Goal: Find specific page/section: Find specific page/section

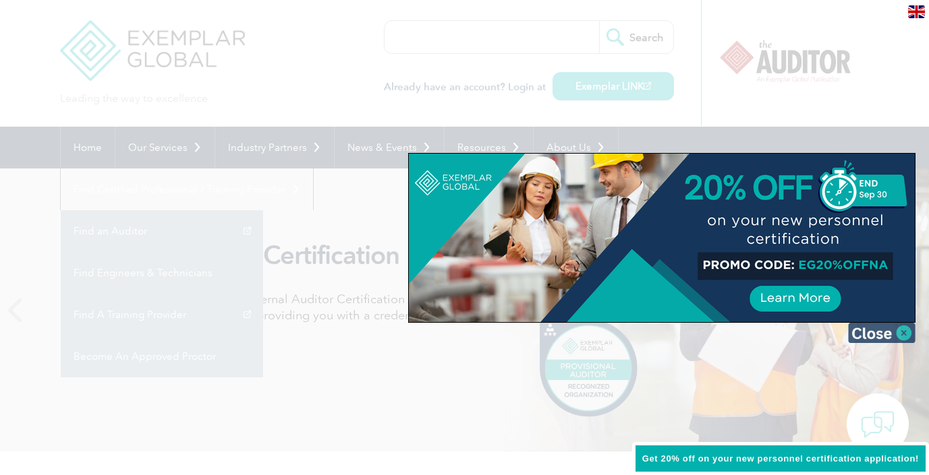
click at [898, 337] on img at bounding box center [881, 333] width 67 height 20
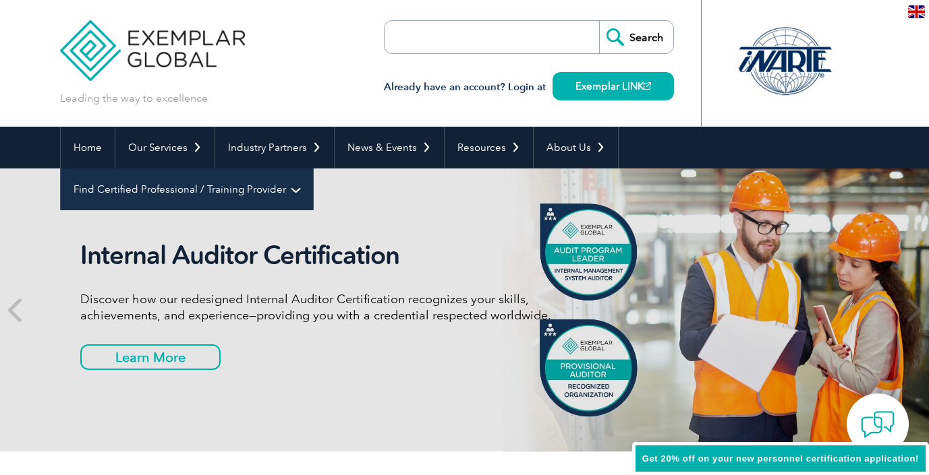
click at [313, 169] on link "Find Certified Professional / Training Provider" at bounding box center [187, 190] width 252 height 42
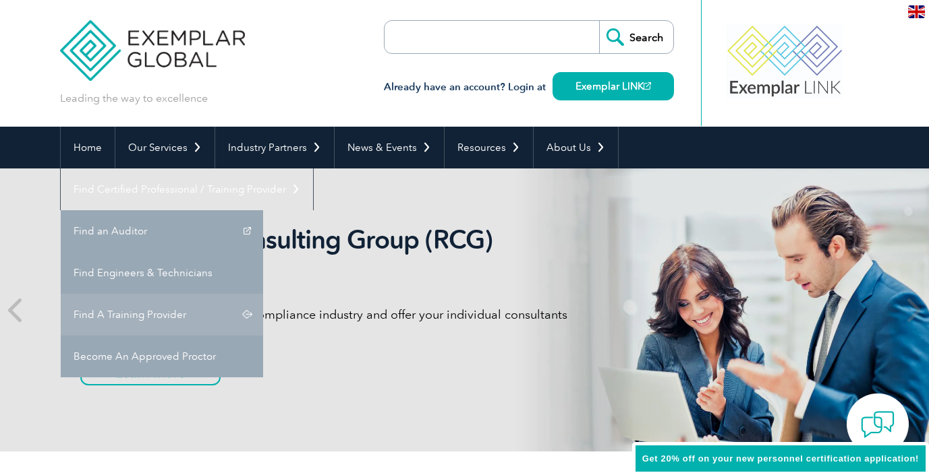
click at [263, 294] on link "Find A Training Provider" at bounding box center [162, 315] width 202 height 42
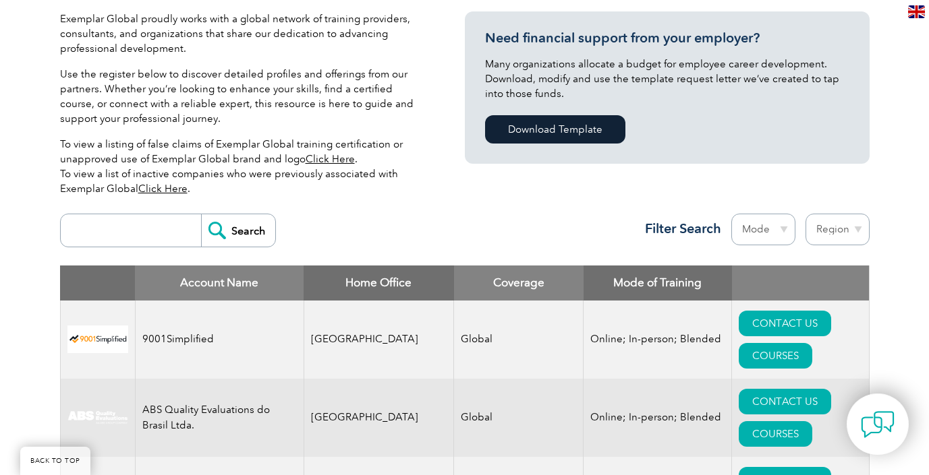
scroll to position [327, 0]
click at [838, 231] on select "Region Australia Bahrain Bangladesh Brazil Canada Colombia Dominican Republic E…" at bounding box center [837, 230] width 64 height 32
select select "Australia"
click option "Australia" at bounding box center [0, 0] width 0 height 0
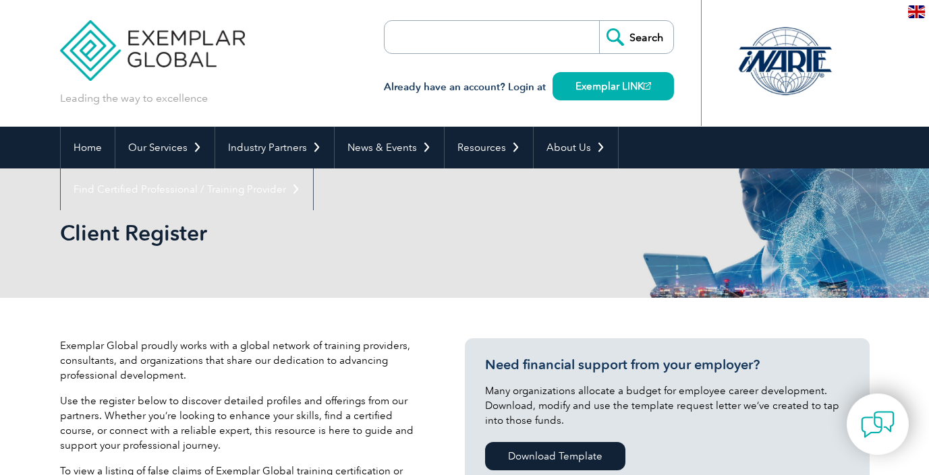
select select "[GEOGRAPHIC_DATA]"
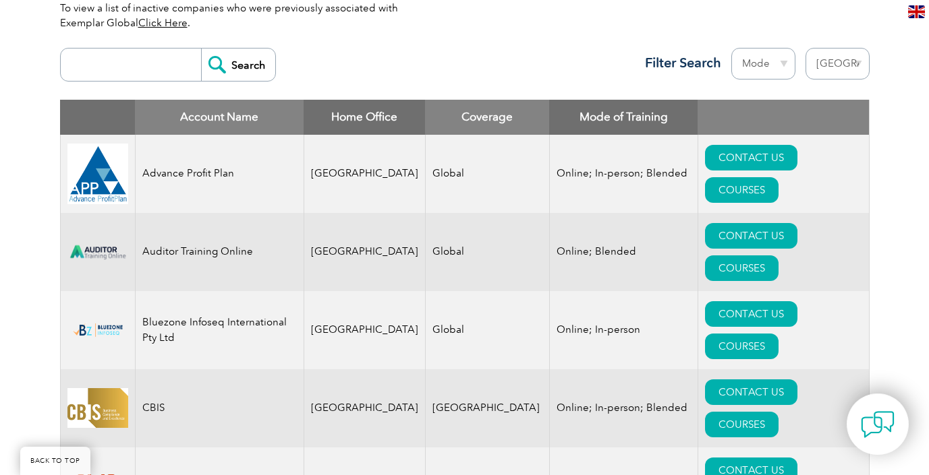
scroll to position [492, 0]
